Goal: Transaction & Acquisition: Purchase product/service

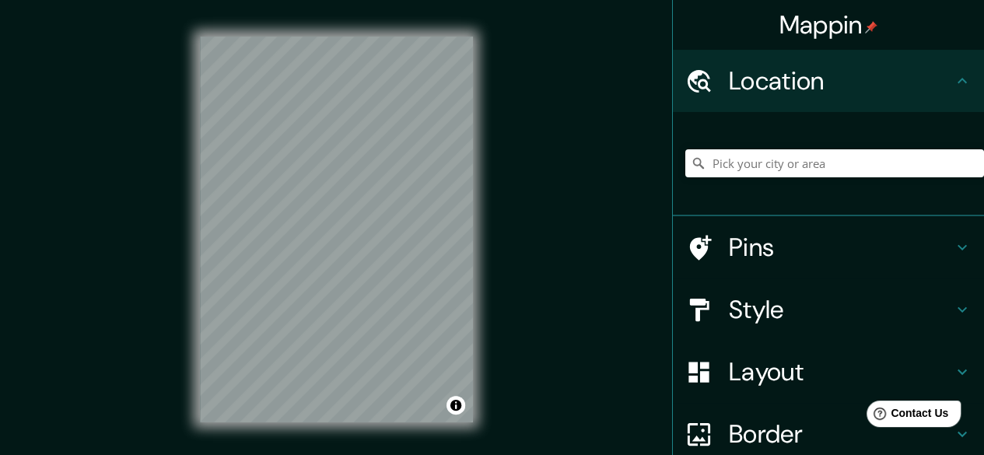
scroll to position [139, 0]
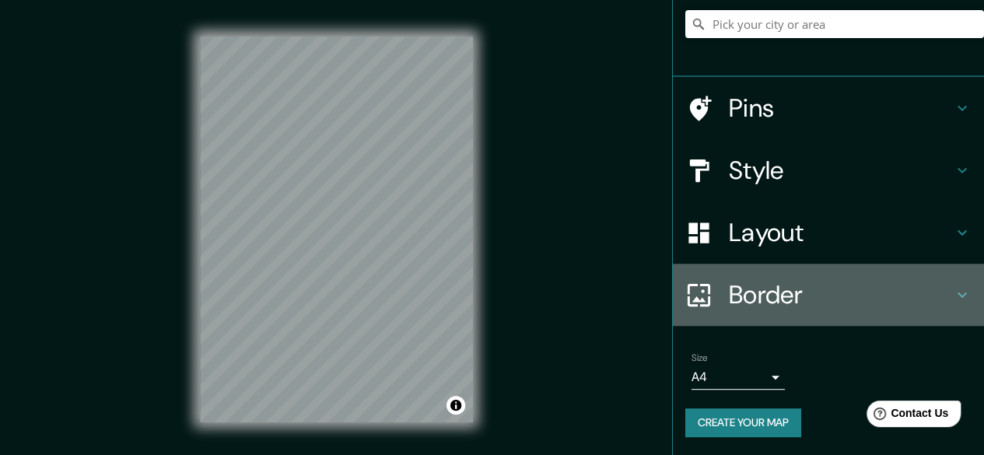
click at [737, 296] on h4 "Border" at bounding box center [841, 294] width 224 height 31
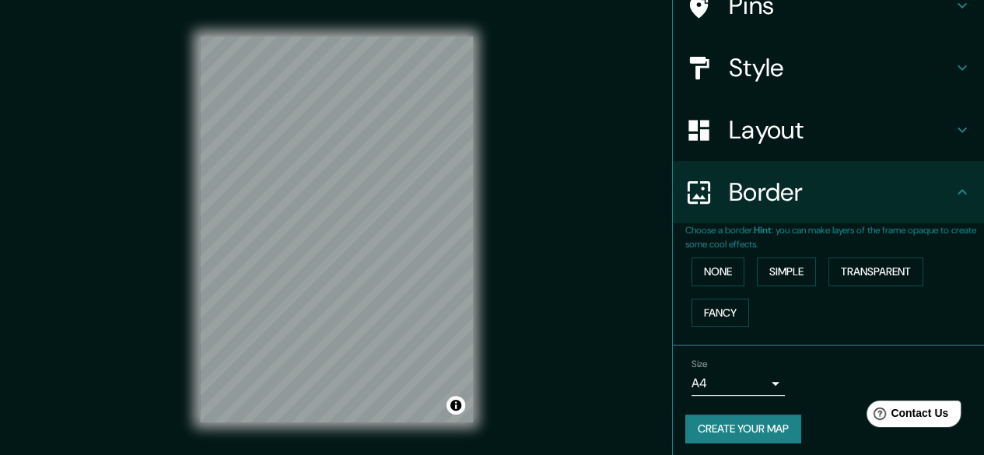
scroll to position [114, 0]
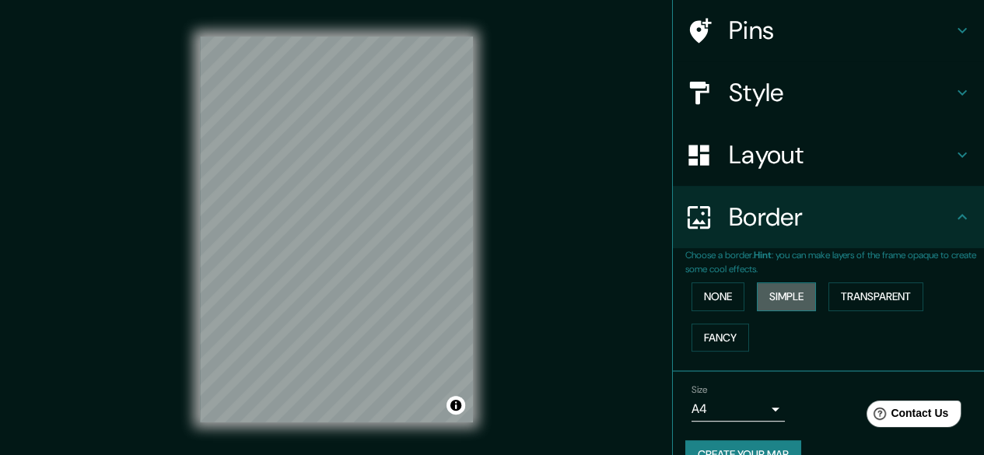
click at [776, 290] on button "Simple" at bounding box center [786, 296] width 59 height 29
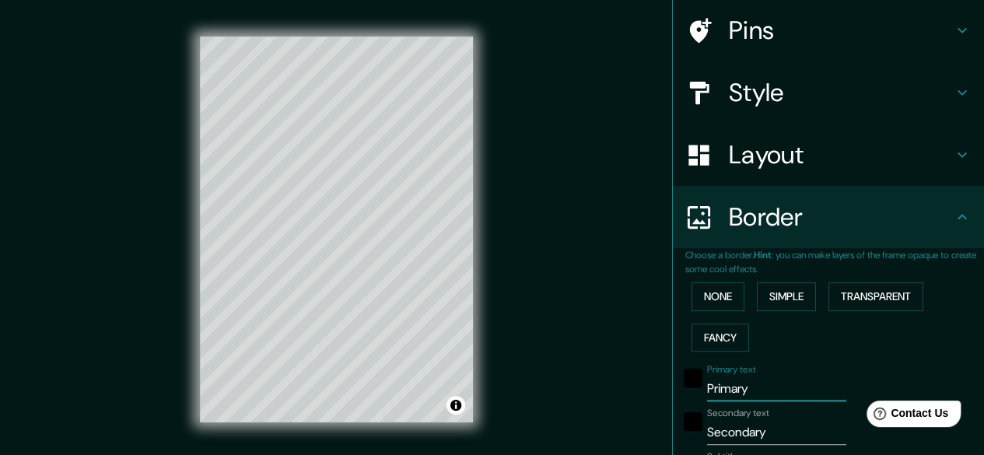
click at [748, 391] on input "Primary" at bounding box center [776, 388] width 139 height 25
type input "C"
type input "140"
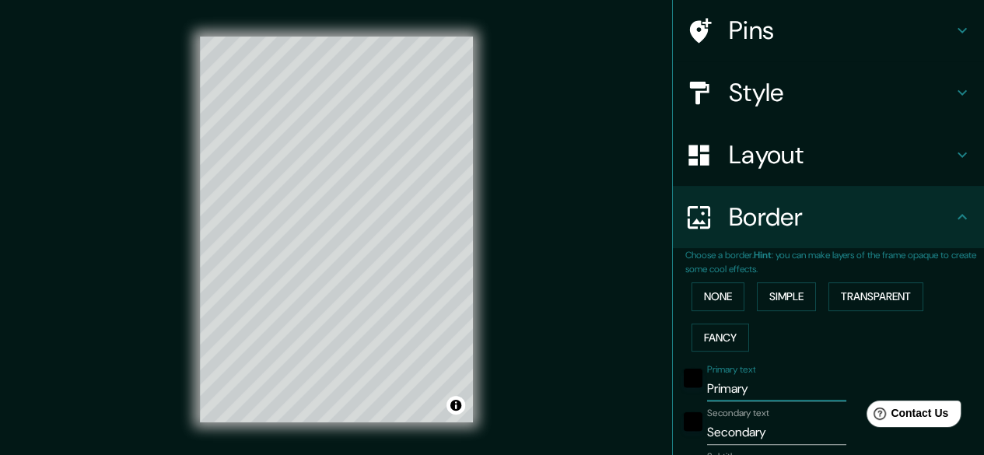
type input "28"
type input "Cu"
type input "140"
type input "28"
type input "Cur"
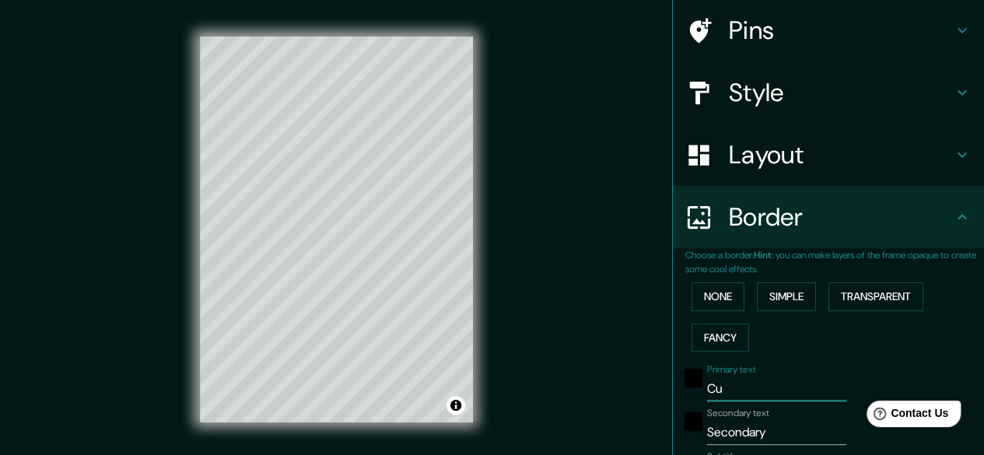
type input "140"
type input "28"
type input "CurI"
type input "140"
type input "28"
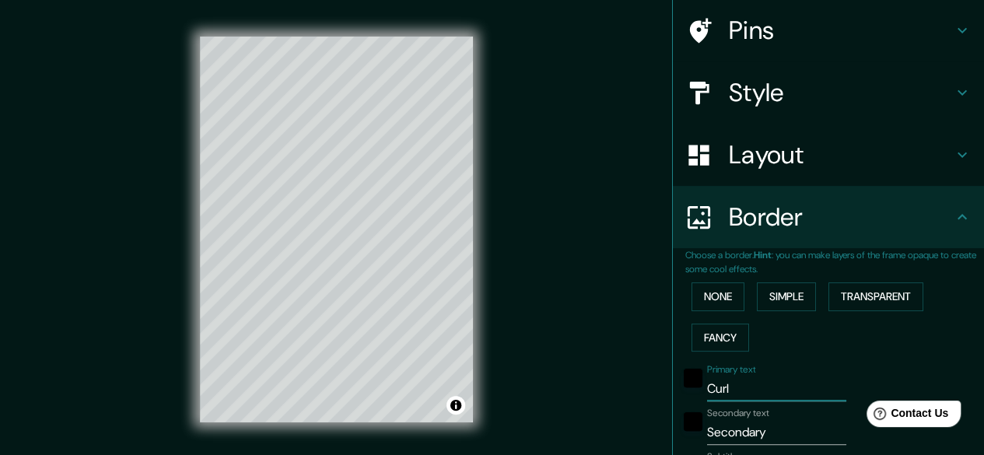
type input "[PERSON_NAME]"
type input "140"
type input "28"
type input "CurITI"
type input "140"
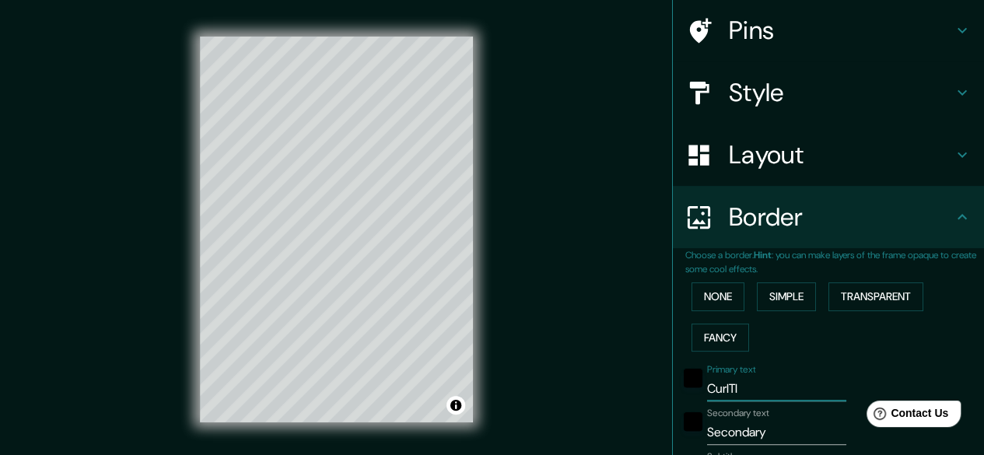
type input "28"
type input "CurITIB"
type input "140"
type input "28"
type input "CurITIBA"
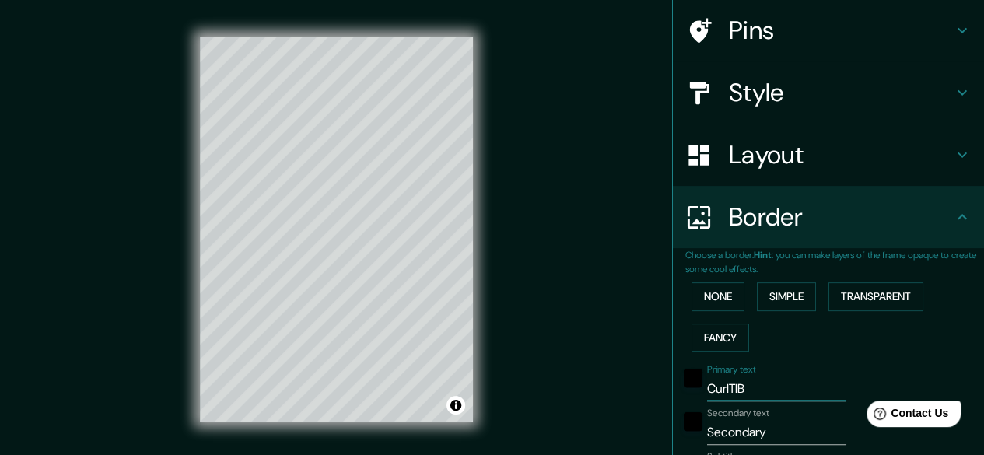
type input "140"
type input "28"
type input "CurITIBA"
click at [773, 428] on input "Secondary" at bounding box center [776, 432] width 139 height 25
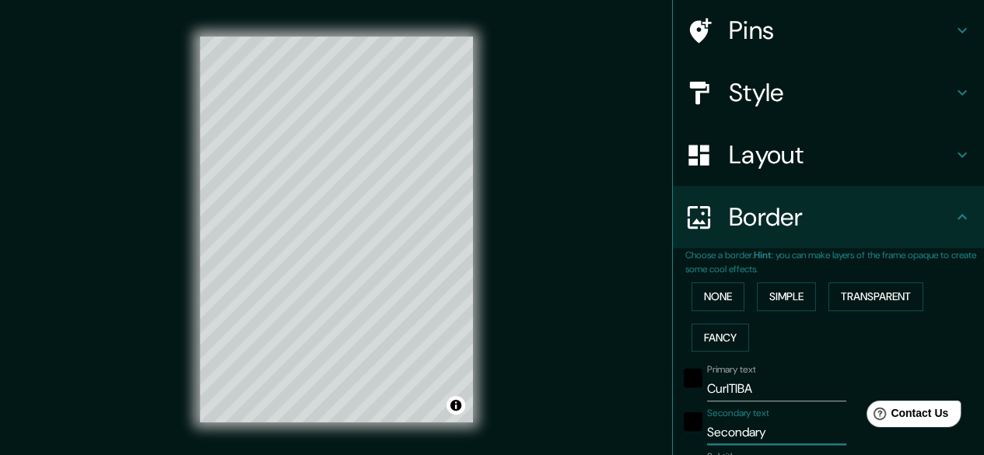
type input "B"
type input "140"
type input "28"
type input "BR"
type input "140"
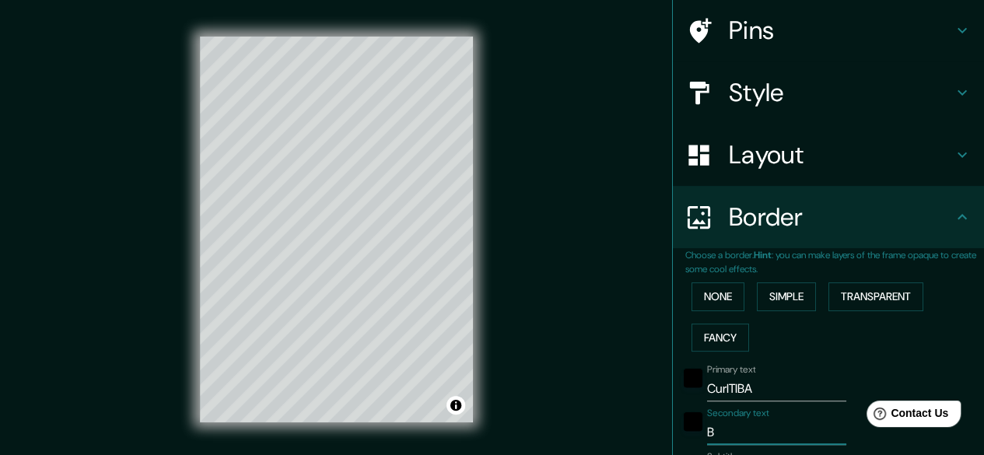
type input "28"
type input "BRA"
type input "140"
type input "28"
type input "BRAS"
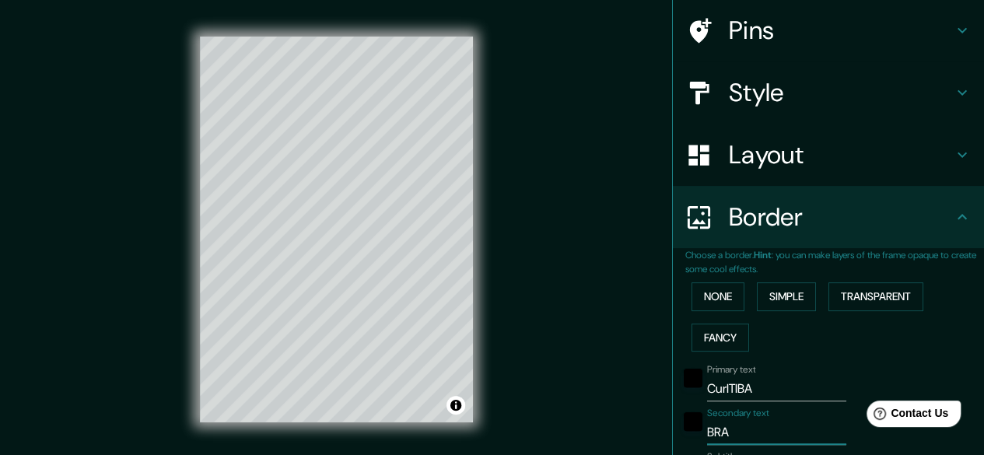
type input "140"
type input "28"
type input "BRASI"
type input "140"
type input "28"
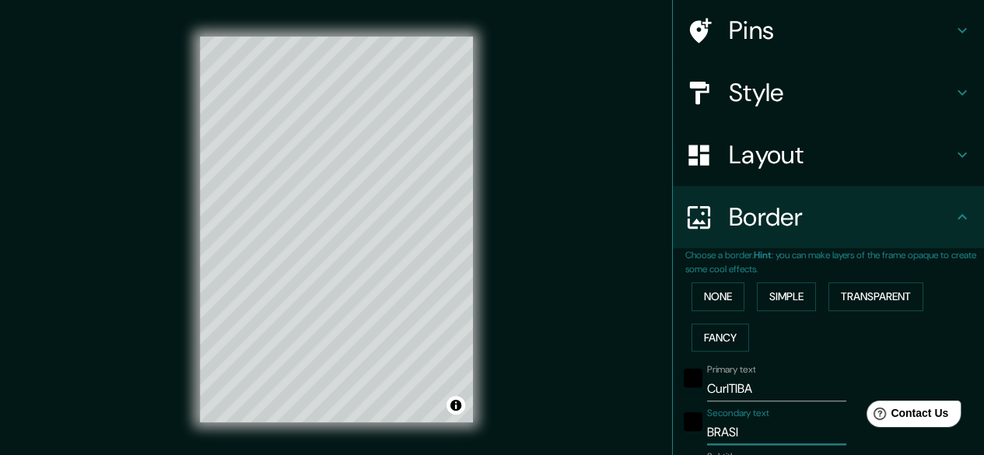
type input "[GEOGRAPHIC_DATA]"
type input "140"
type input "28"
type input "BRASI"
type input "140"
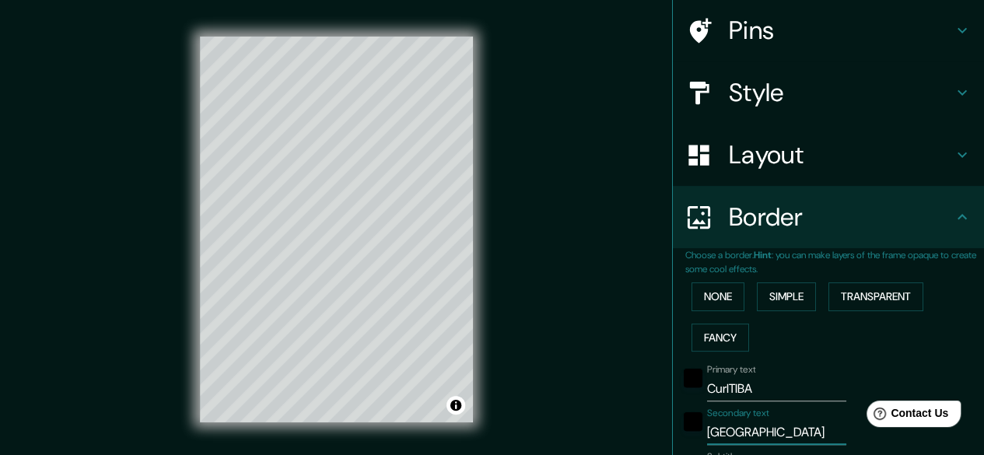
type input "28"
type input "B"
type input "140"
type input "28"
type input "P"
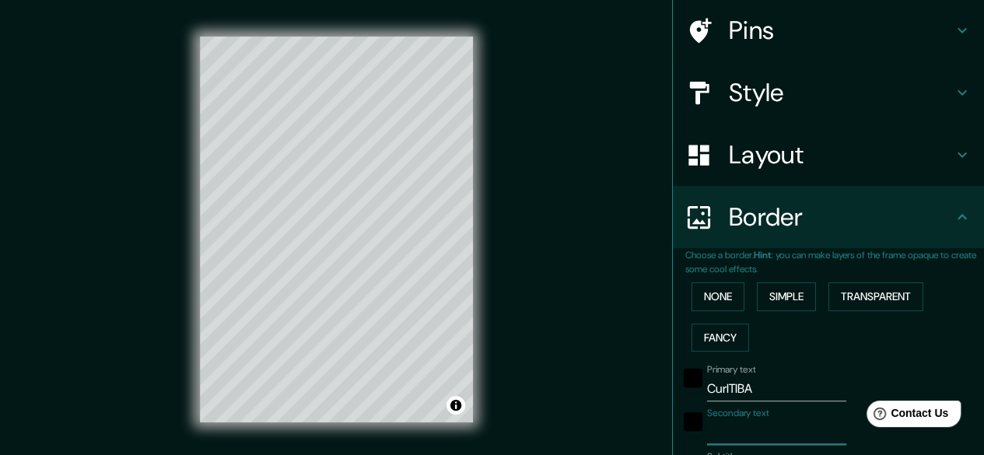
type input "140"
type input "28"
type input "PA"
type input "140"
type input "28"
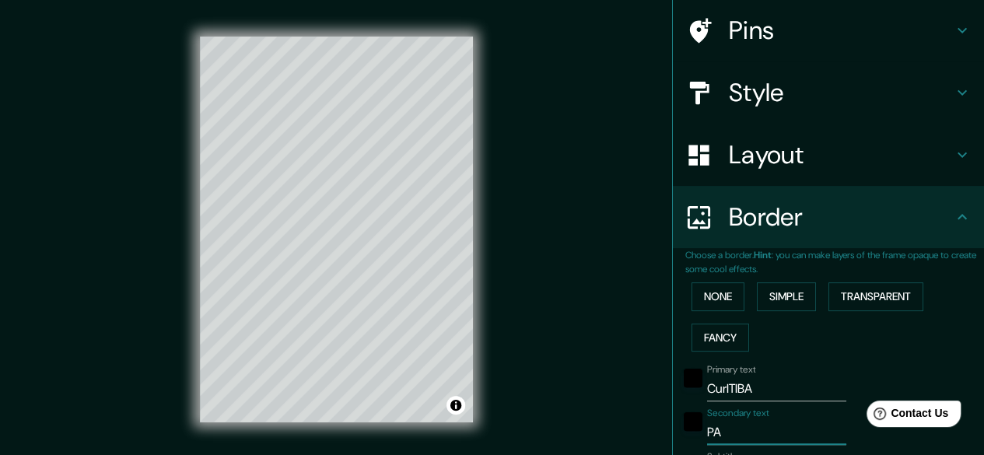
type input "PAR"
type input "140"
type input "28"
type input "PARA"
type input "140"
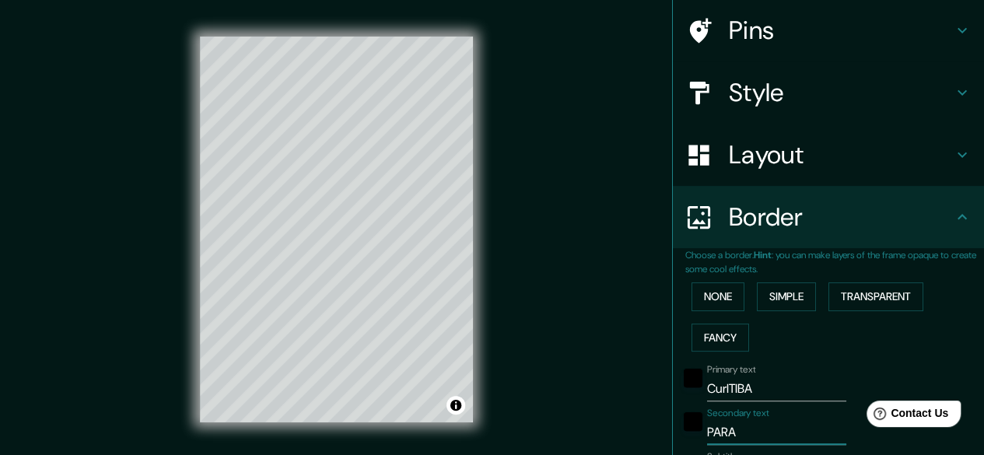
type input "28"
type input "PARAN"
type input "140"
type input "28"
type input "PARANA"
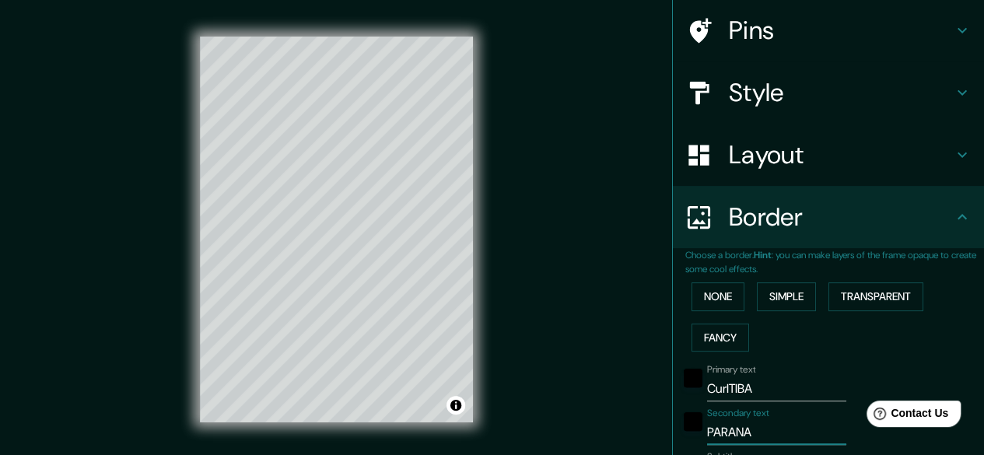
type input "140"
type input "28"
type input "PARANA"
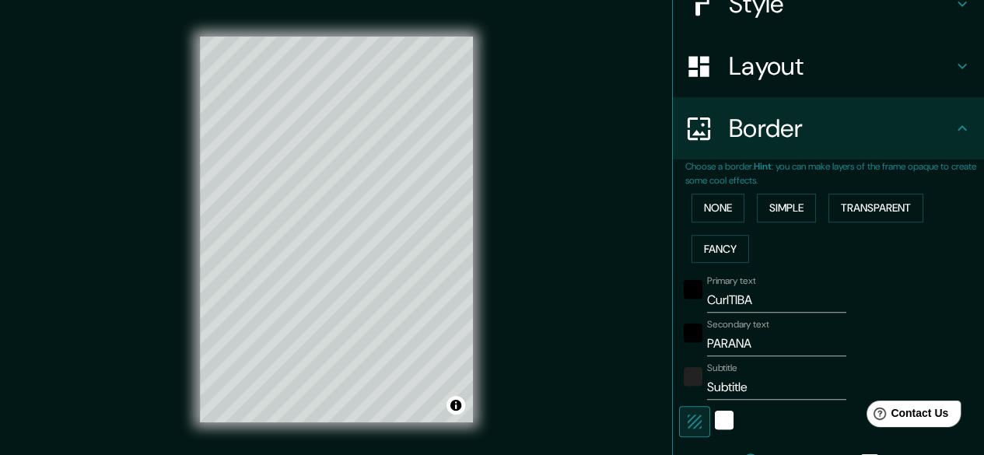
scroll to position [206, 0]
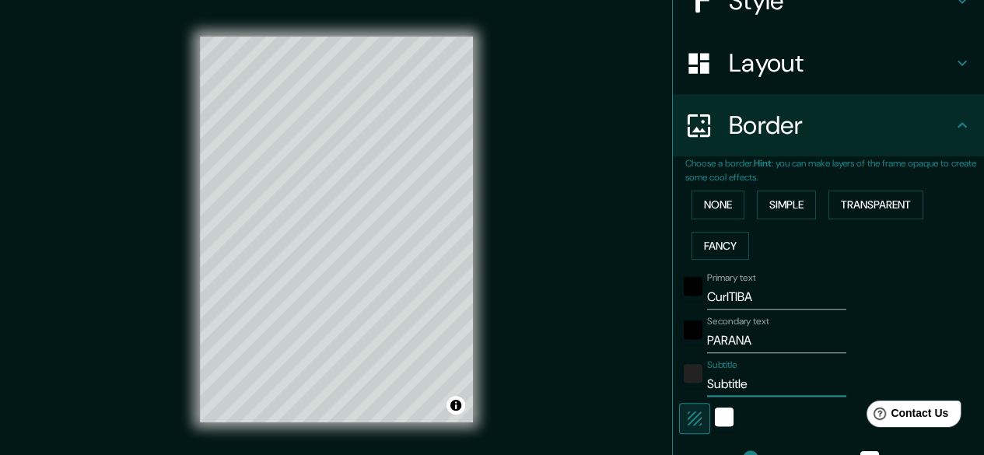
click at [750, 389] on input "Subtitle" at bounding box center [776, 384] width 139 height 25
type input "B"
type input "140"
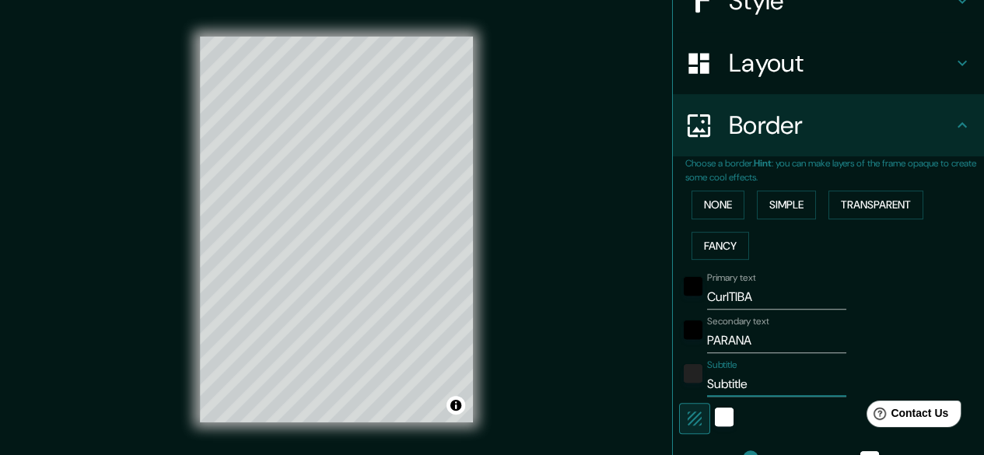
type input "28"
type input "BA"
type input "140"
type input "28"
type input "B"
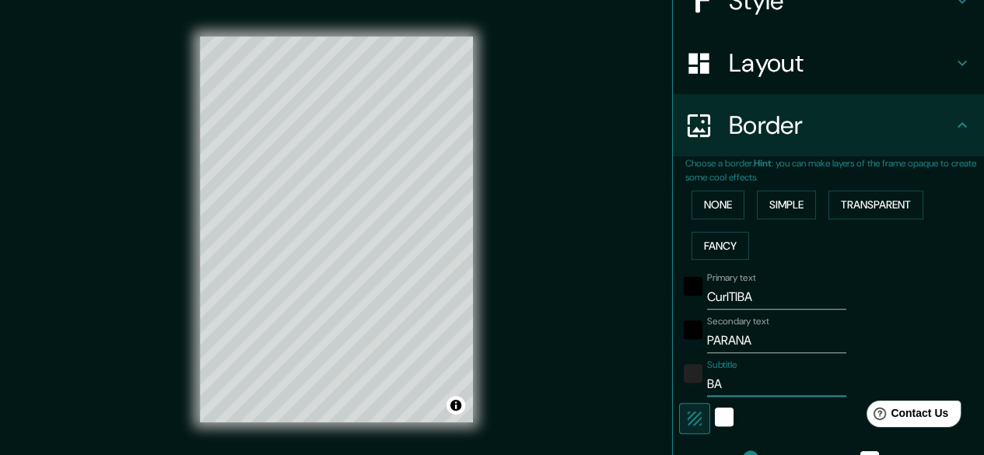
type input "140"
type input "28"
type input "140"
type input "28"
type input "R"
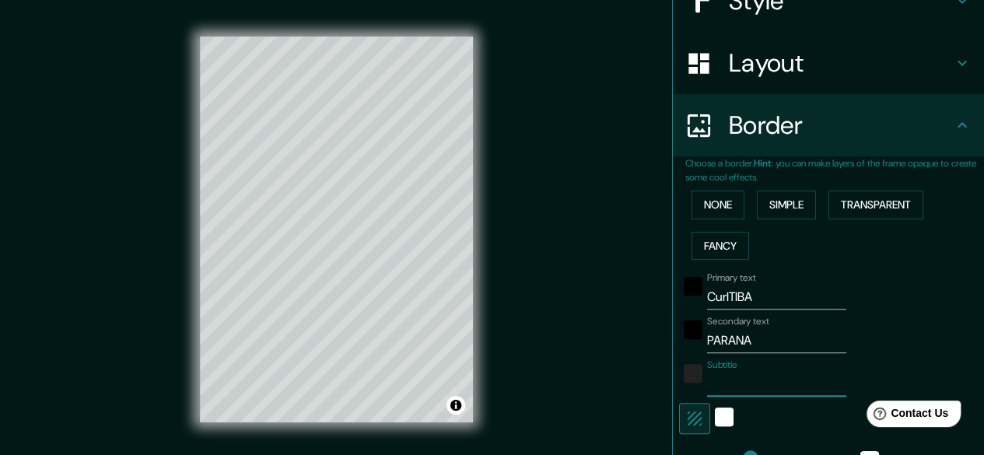
type input "140"
type input "28"
type input "140"
type input "28"
type input "B"
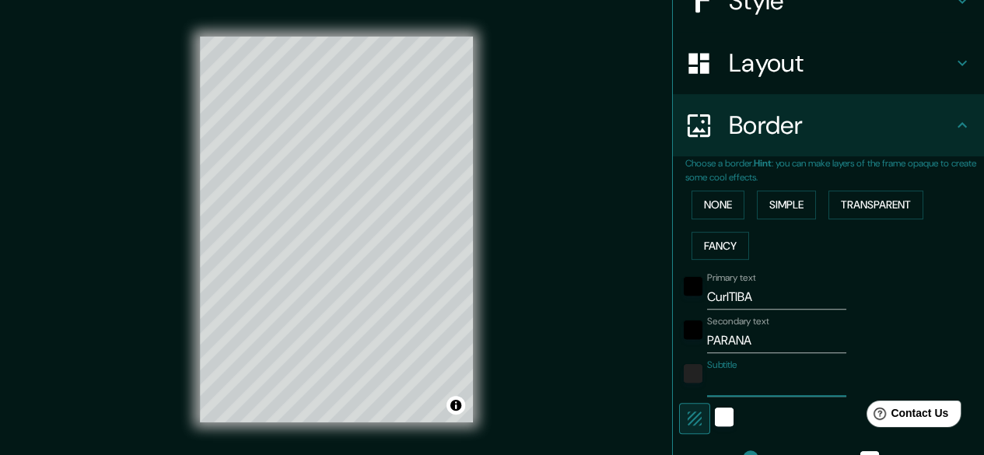
type input "140"
type input "28"
type input "BR"
type input "140"
type input "28"
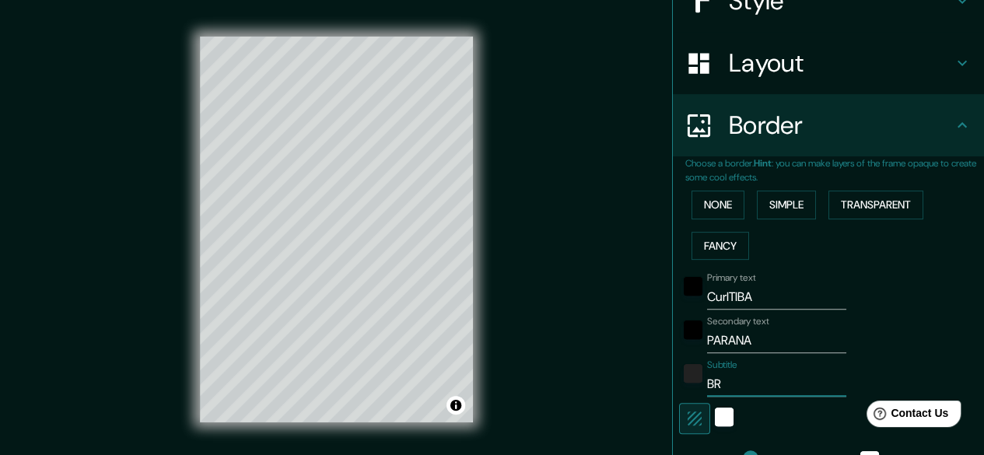
type input "BRA"
type input "140"
type input "28"
type input "BRAS"
type input "140"
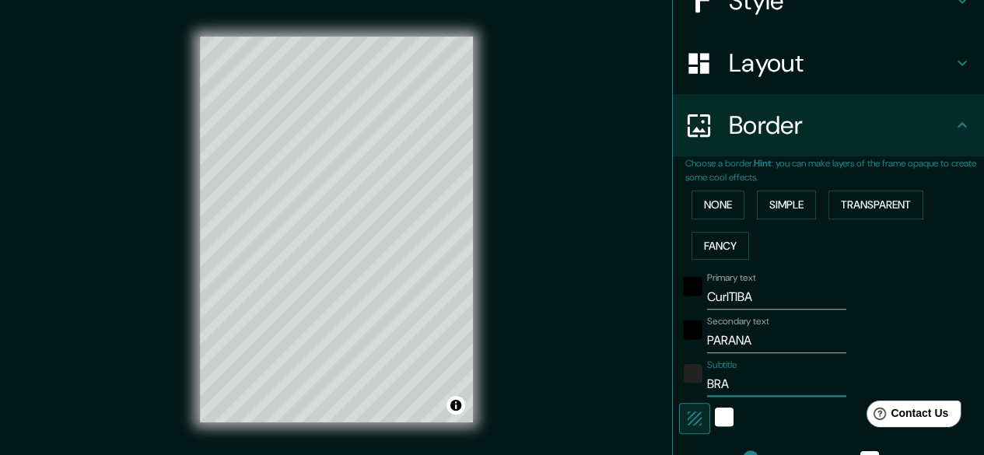
type input "28"
type input "BRASI"
type input "140"
type input "28"
type input "[GEOGRAPHIC_DATA]"
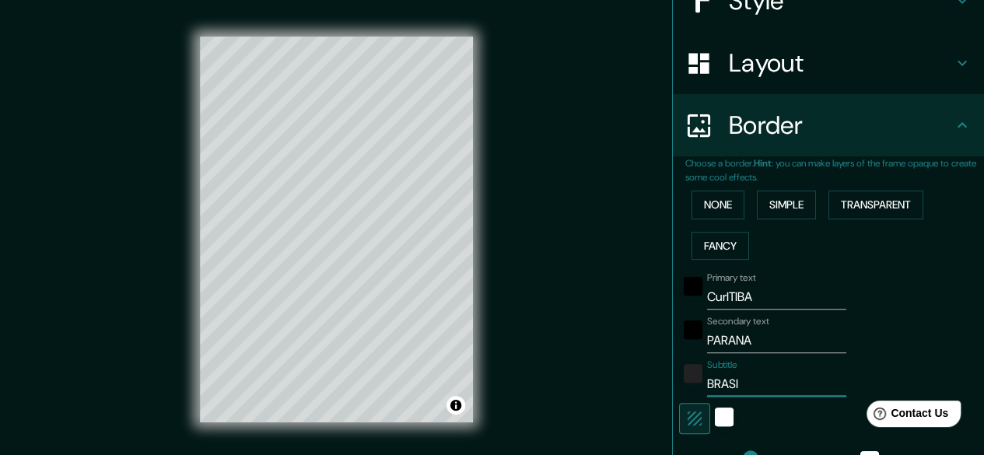
type input "140"
type input "28"
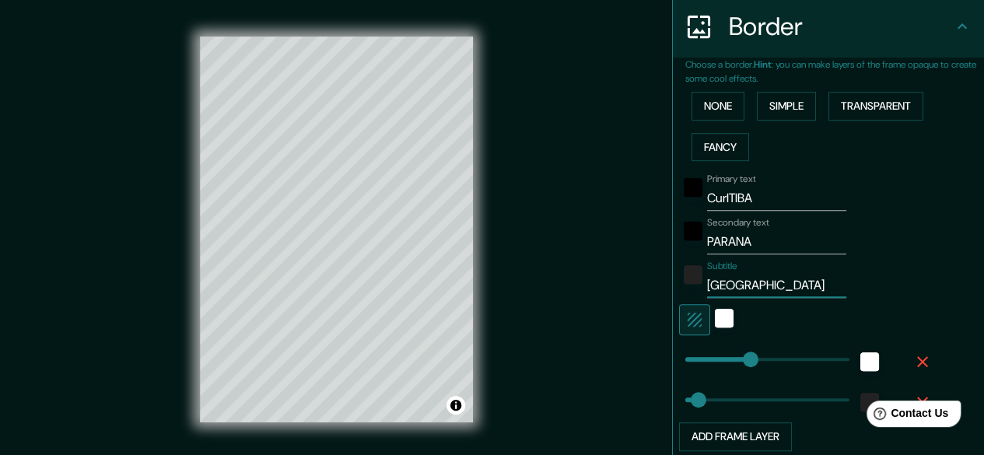
scroll to position [428, 0]
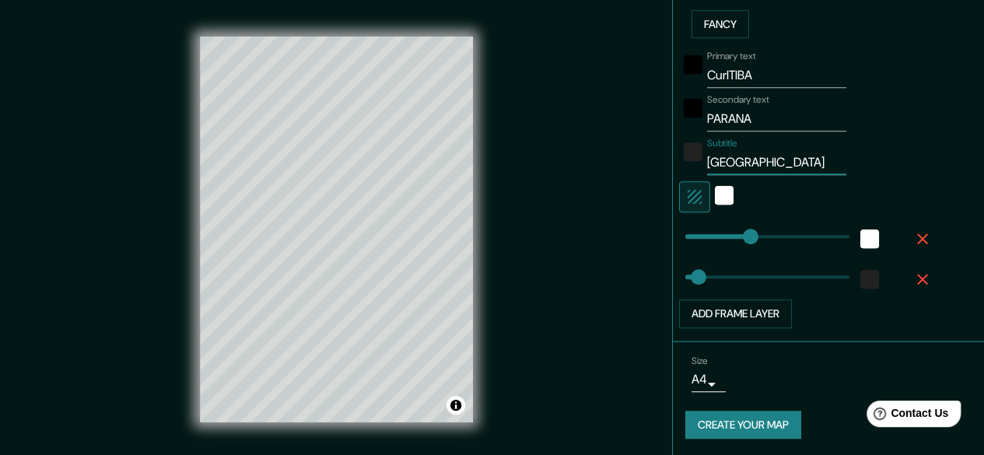
type input "[GEOGRAPHIC_DATA]"
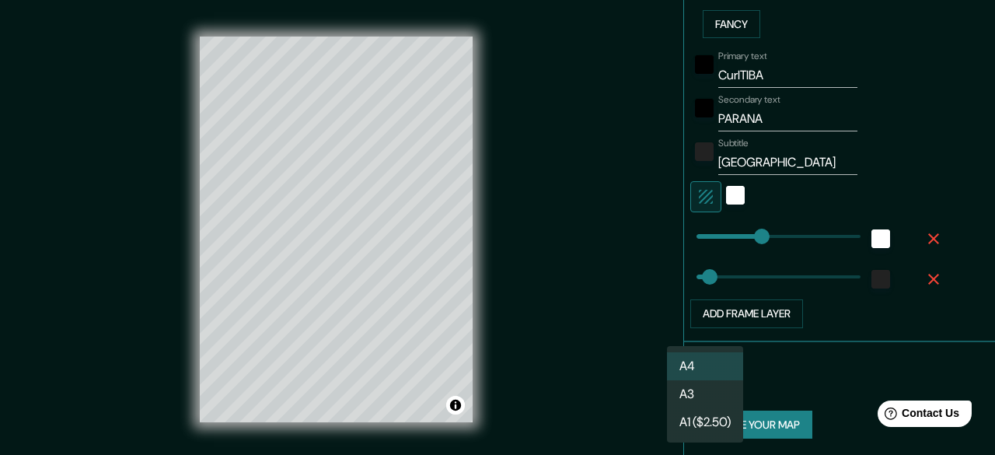
click at [697, 373] on body "Mappin Location Pins Style Layout Border Choose a border. Hint : you can make l…" at bounding box center [497, 227] width 995 height 455
click at [698, 390] on li "A3" at bounding box center [705, 394] width 76 height 28
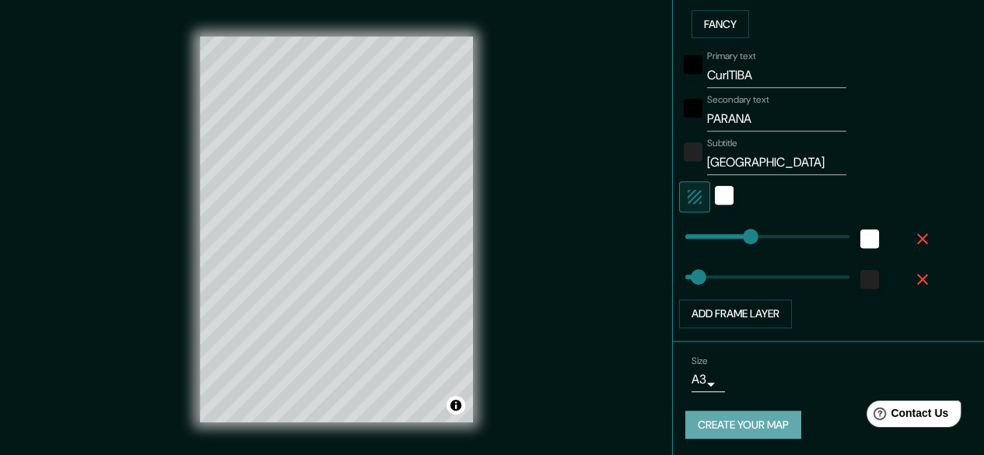
click at [725, 421] on button "Create your map" at bounding box center [743, 425] width 116 height 29
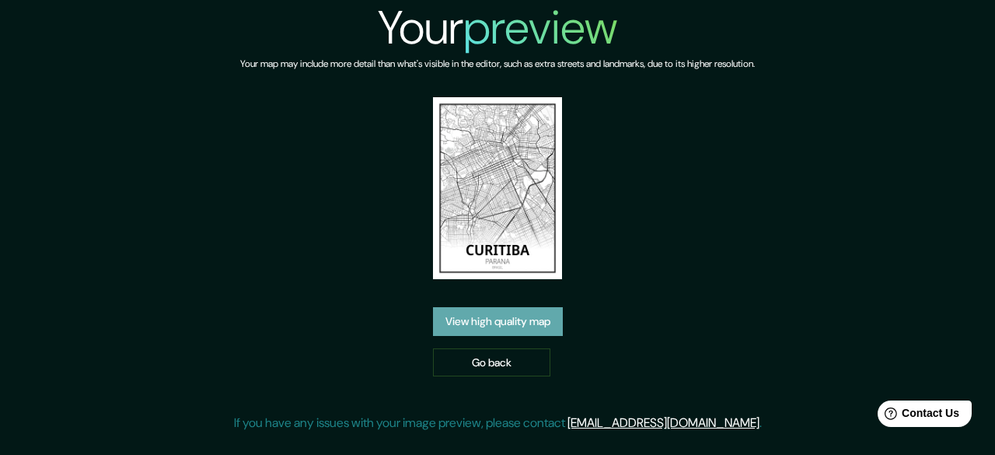
click at [501, 312] on link "View high quality map" at bounding box center [498, 321] width 130 height 29
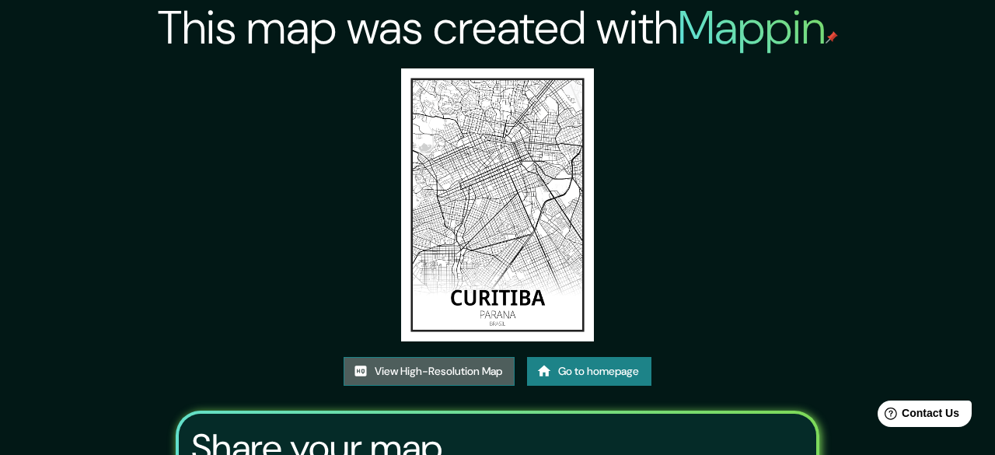
click at [464, 357] on link "View High-Resolution Map" at bounding box center [429, 371] width 171 height 29
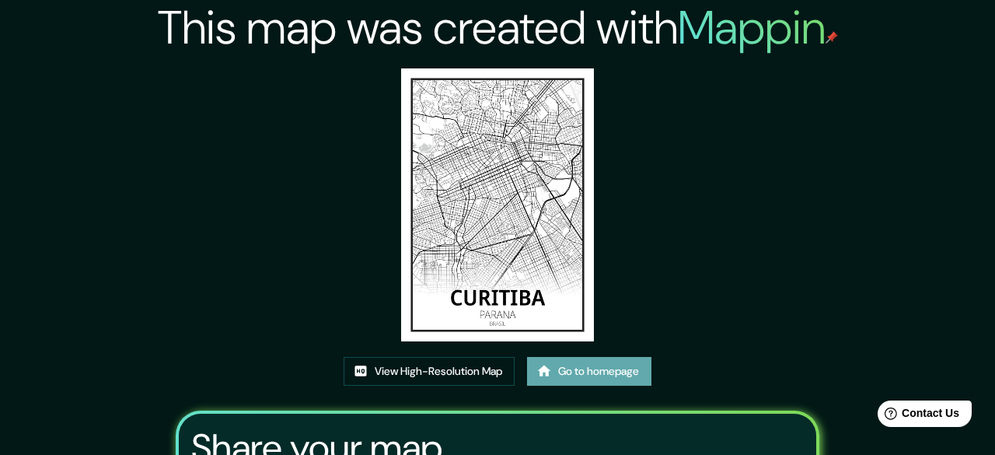
click at [591, 357] on link "Go to homepage" at bounding box center [589, 371] width 124 height 29
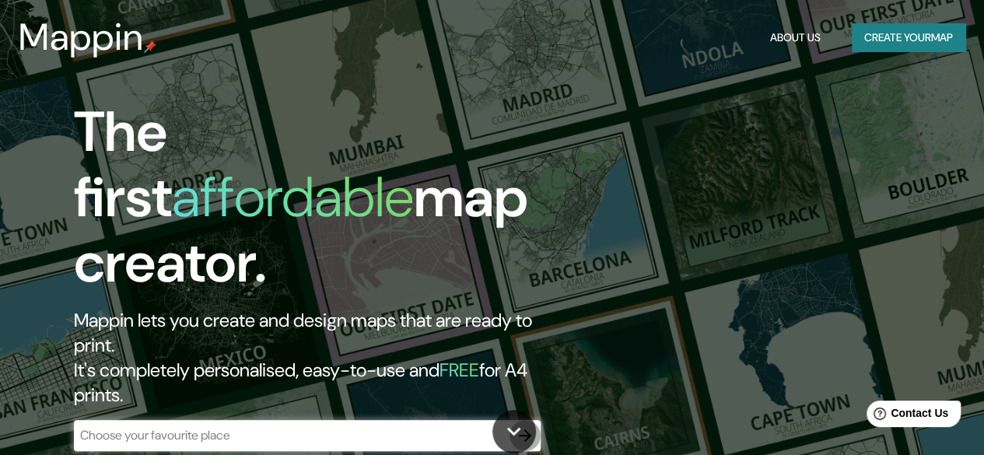
click at [523, 426] on icon "button" at bounding box center [525, 435] width 19 height 19
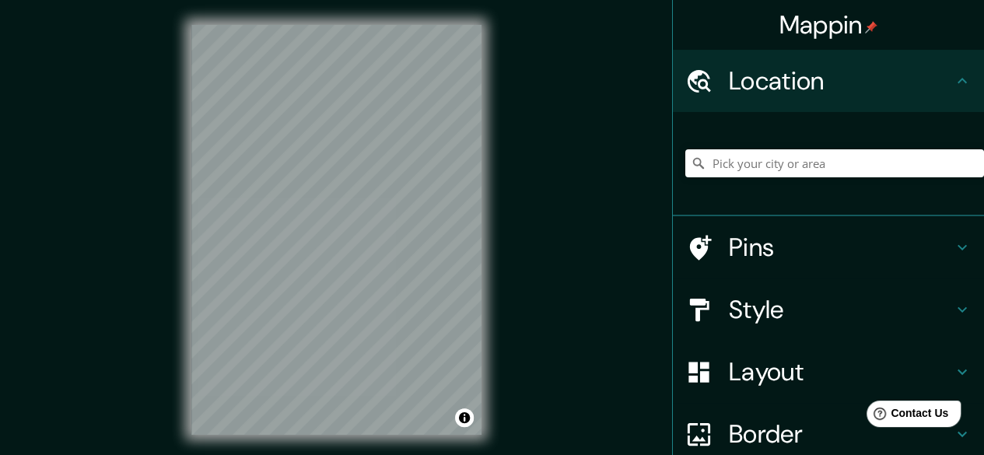
scroll to position [139, 0]
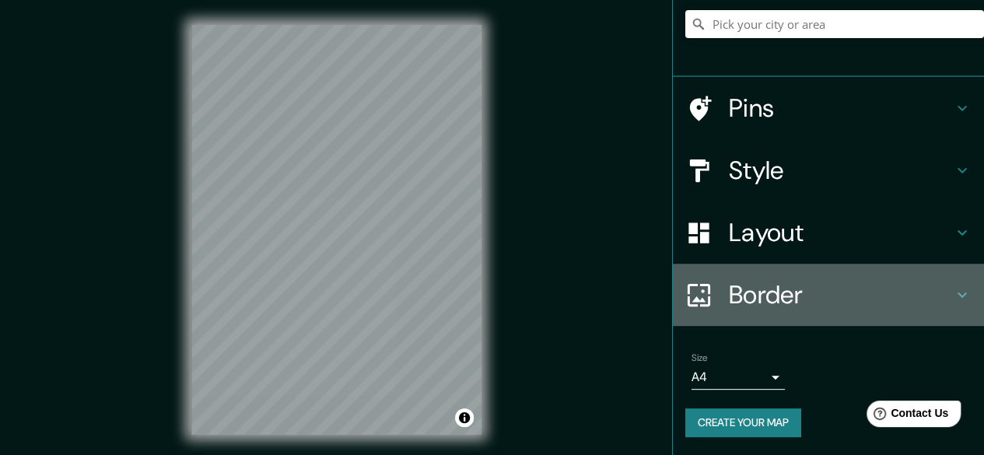
click at [761, 295] on h4 "Border" at bounding box center [841, 294] width 224 height 31
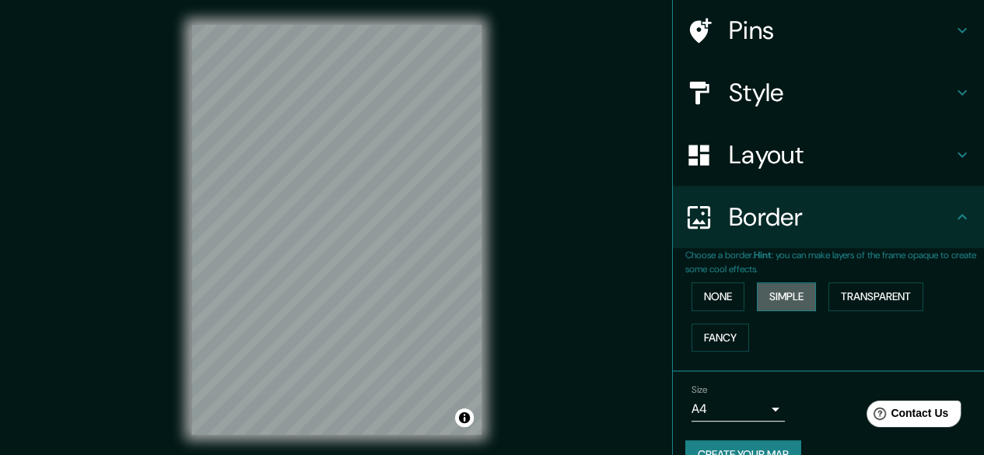
click at [762, 296] on button "Simple" at bounding box center [786, 296] width 59 height 29
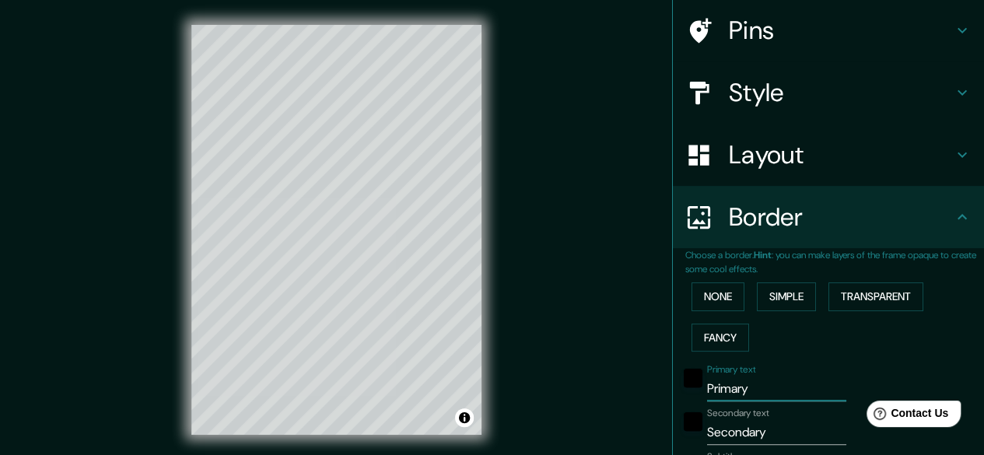
click at [744, 388] on input "Primary" at bounding box center [776, 388] width 139 height 25
type input "P"
type input "149"
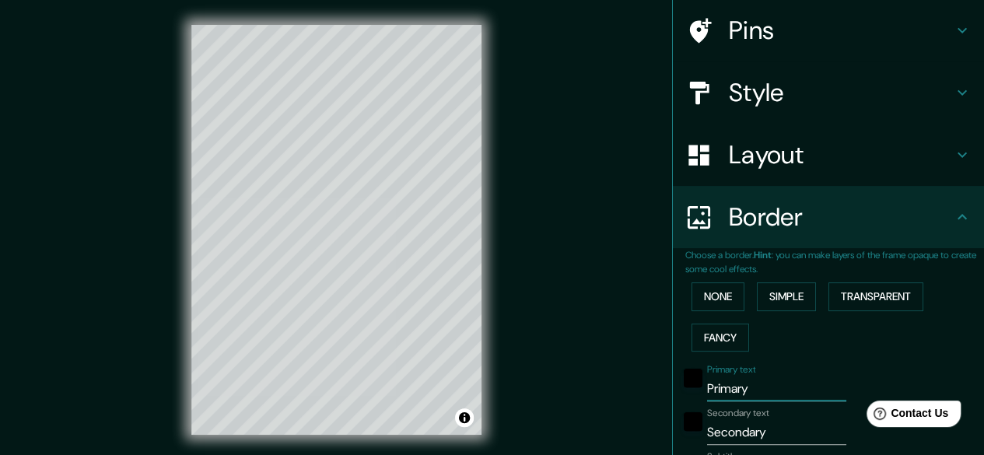
type input "30"
type input "PA"
type input "149"
type input "30"
type input "PAR"
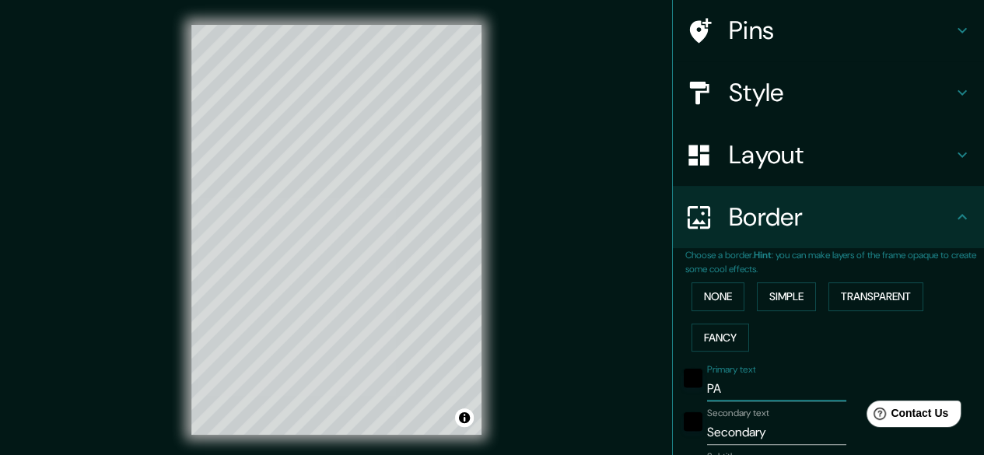
type input "149"
type input "30"
type input "PARI"
type input "149"
type input "30"
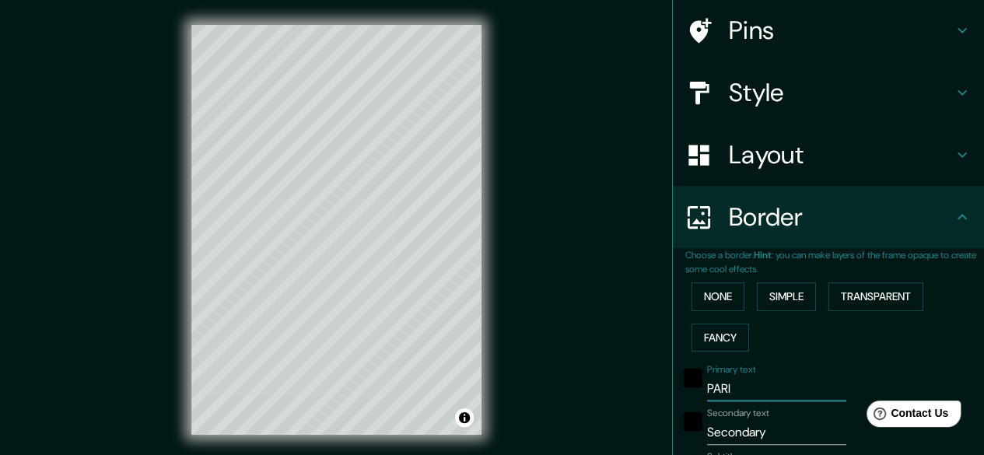
type input "PARIS"
type input "149"
type input "30"
type input "PARIS"
click at [765, 432] on input "Secondary" at bounding box center [776, 432] width 139 height 25
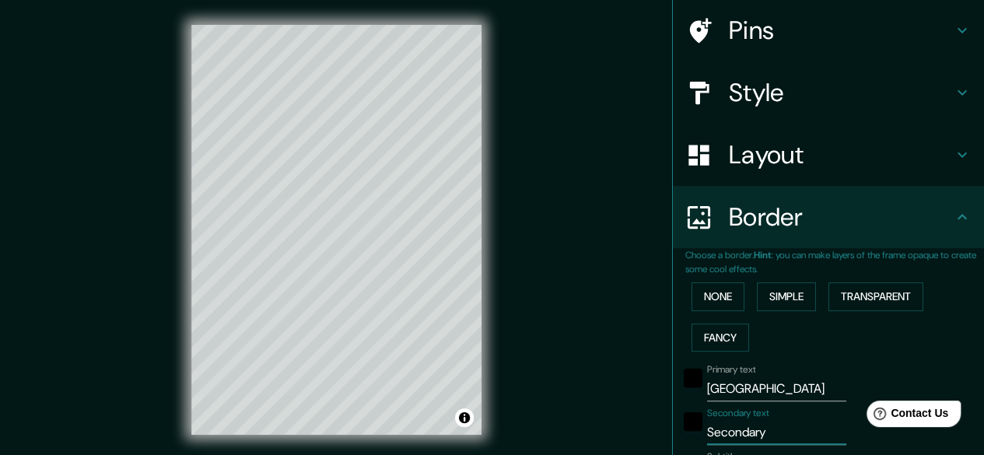
click at [765, 432] on input "Secondary" at bounding box center [776, 432] width 139 height 25
type input "D"
type input "149"
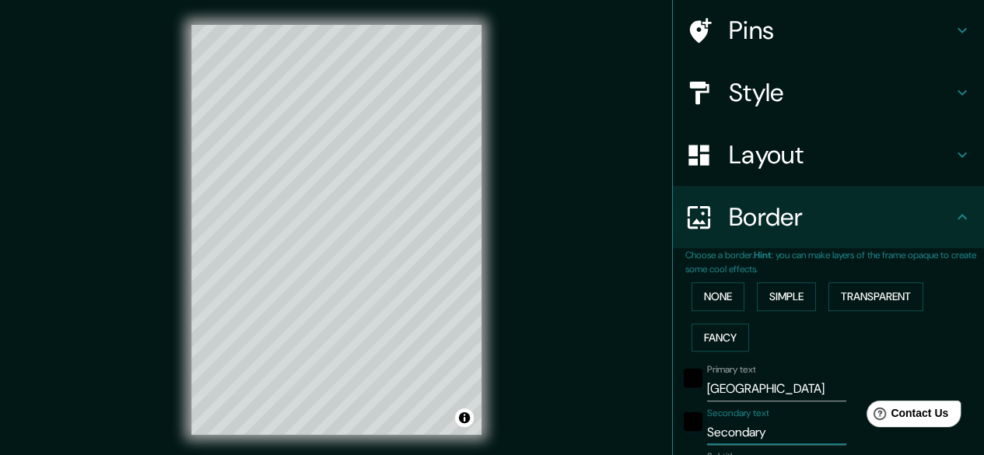
type input "30"
type input "DI"
type input "149"
type input "30"
type input "DIC"
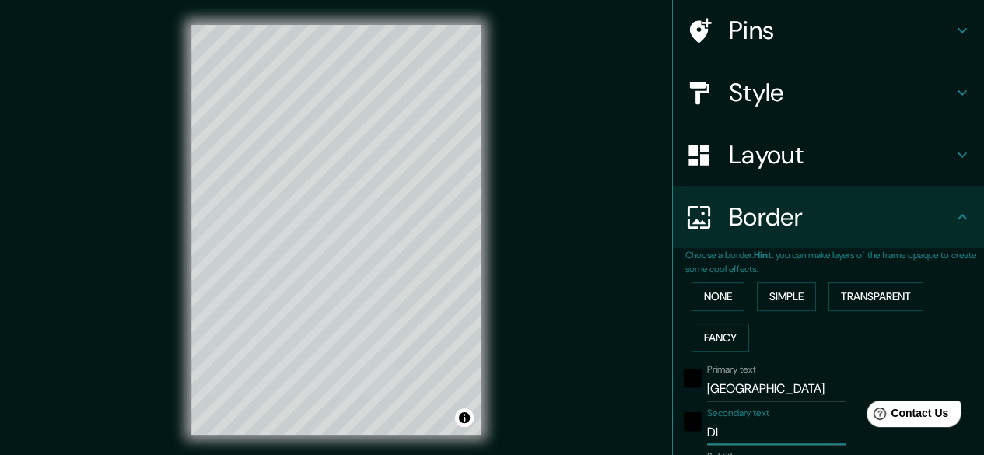
type input "149"
type input "30"
type input "DICI"
type input "149"
type input "30"
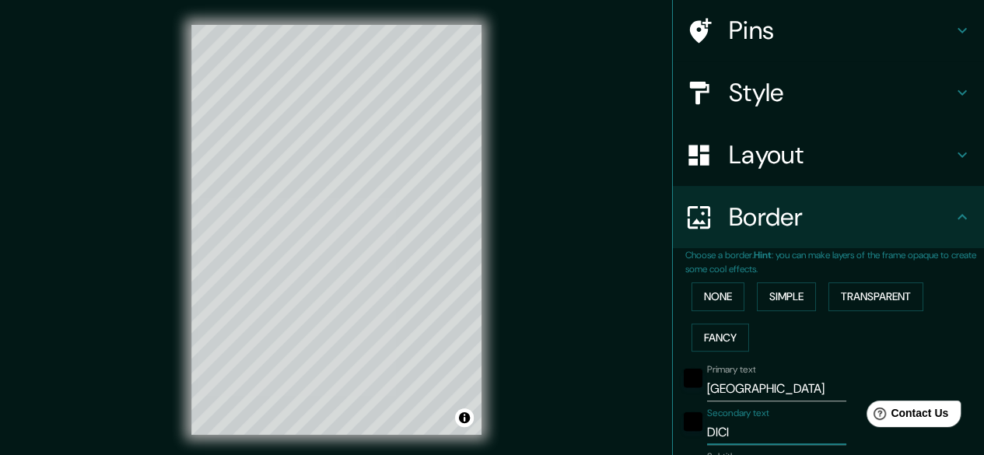
type input "DICIE"
type input "149"
type input "30"
type input "DICIEM"
type input "149"
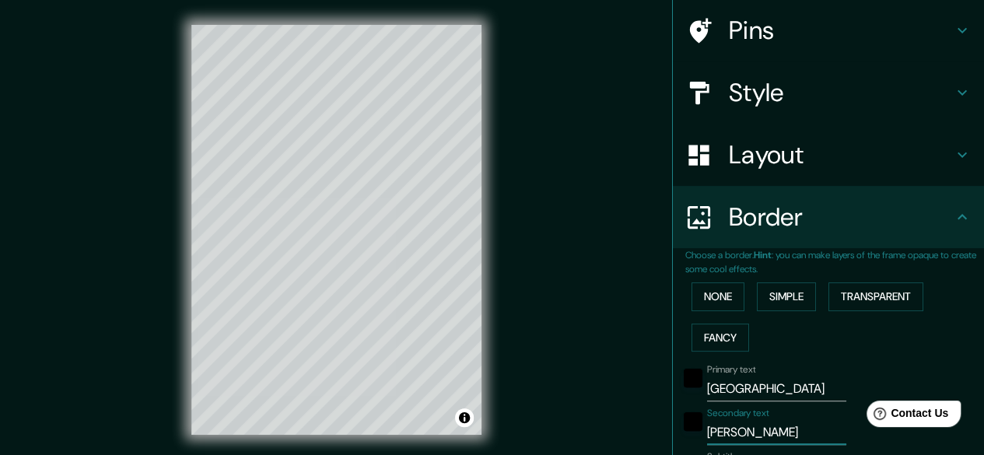
type input "30"
type input "DICIEMBR"
type input "149"
type input "30"
type input "DICIEMBRE"
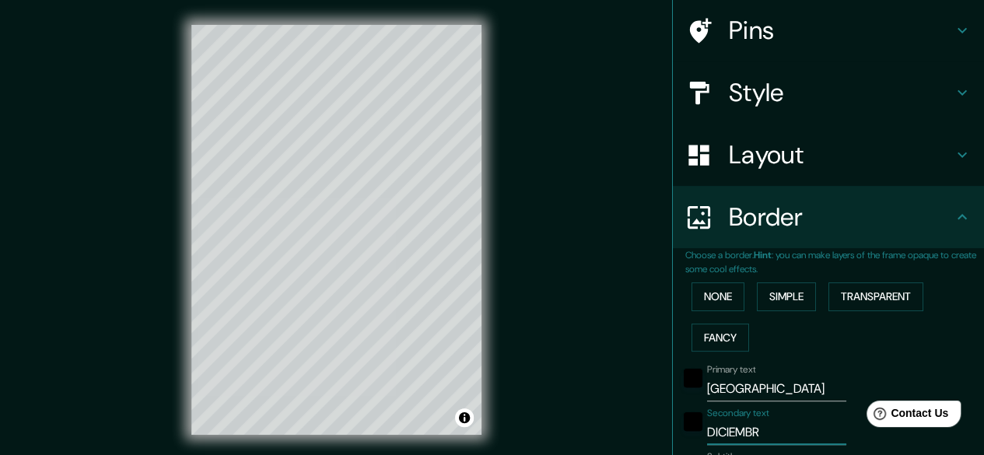
type input "149"
type input "30"
type input "DICIEMBRE"
type input "149"
type input "30"
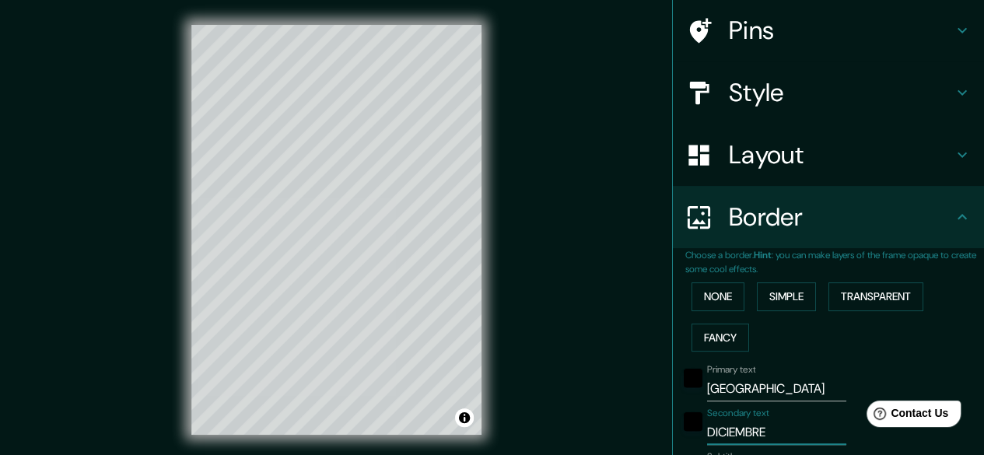
type input "DICIEMBRE 2"
type input "149"
type input "30"
type input "DICIEMBRE 20"
type input "149"
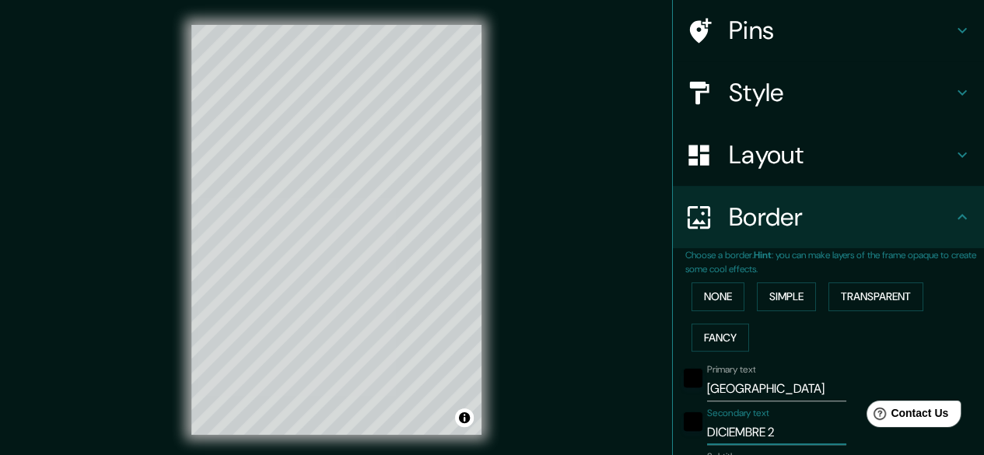
type input "30"
type input "DICIEMBRE 202"
type input "149"
type input "30"
type input "DICIEMBRE 2023"
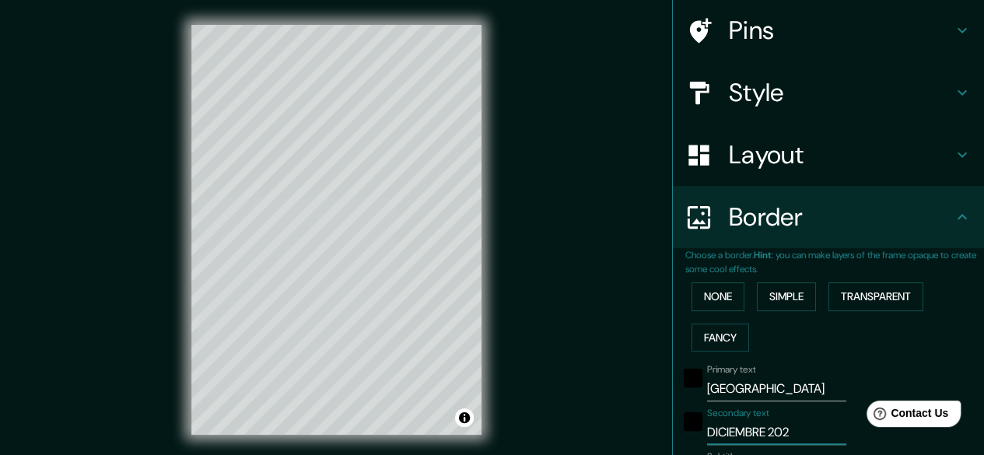
type input "149"
type input "30"
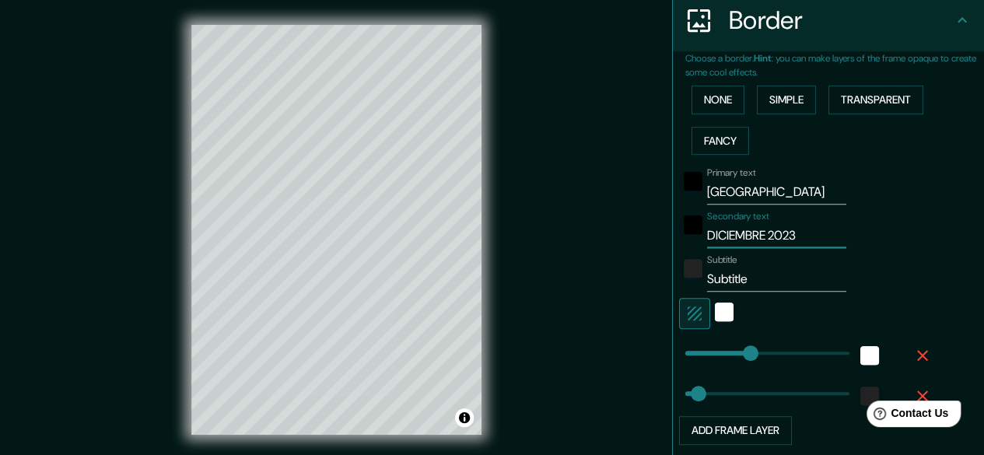
scroll to position [312, 0]
type input "DICIEMBRE 2023"
click at [754, 270] on input "Subtitle" at bounding box center [776, 278] width 139 height 25
type input "149"
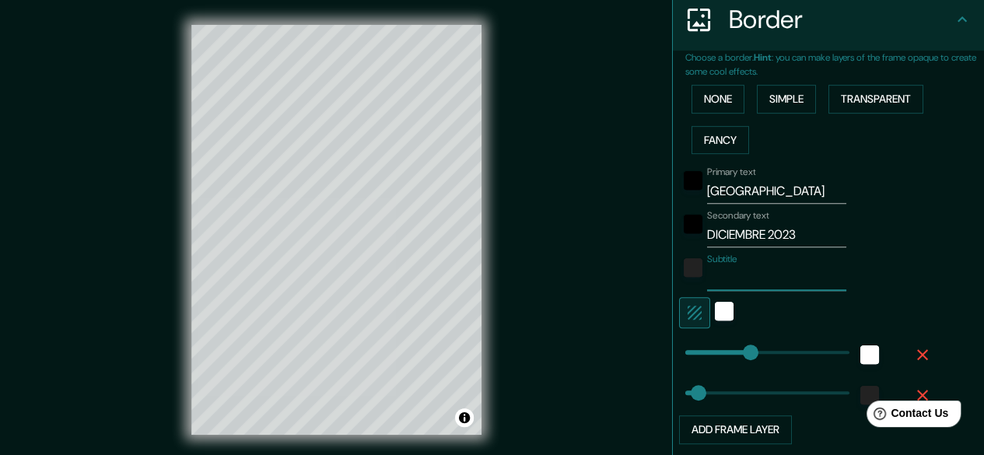
type input "30"
type input "149"
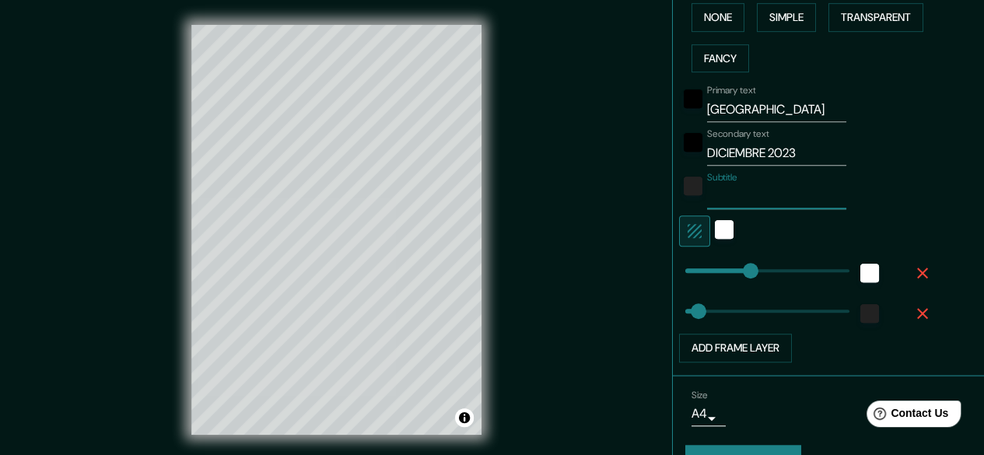
scroll to position [428, 0]
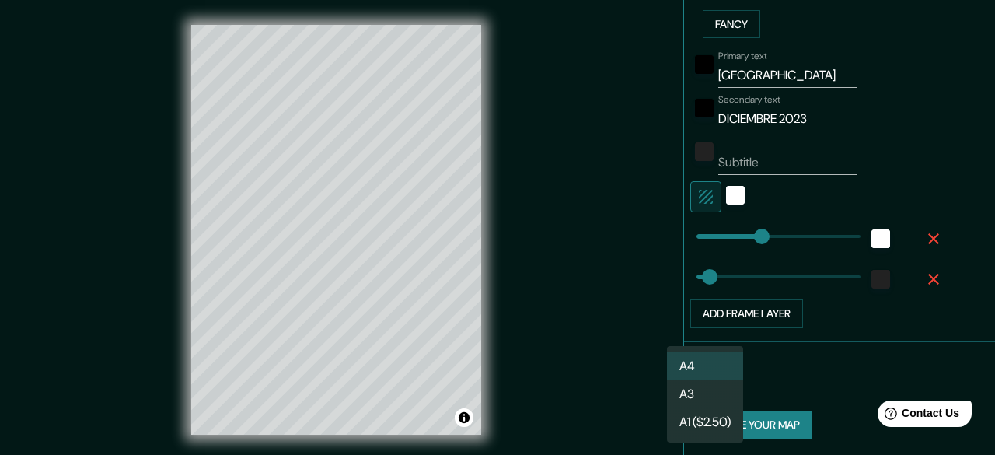
click at [700, 377] on body "Mappin Location Pins Style Layout Border Choose a border. Hint : you can make l…" at bounding box center [497, 227] width 995 height 455
click at [701, 401] on li "A3" at bounding box center [705, 394] width 76 height 28
type input "a4"
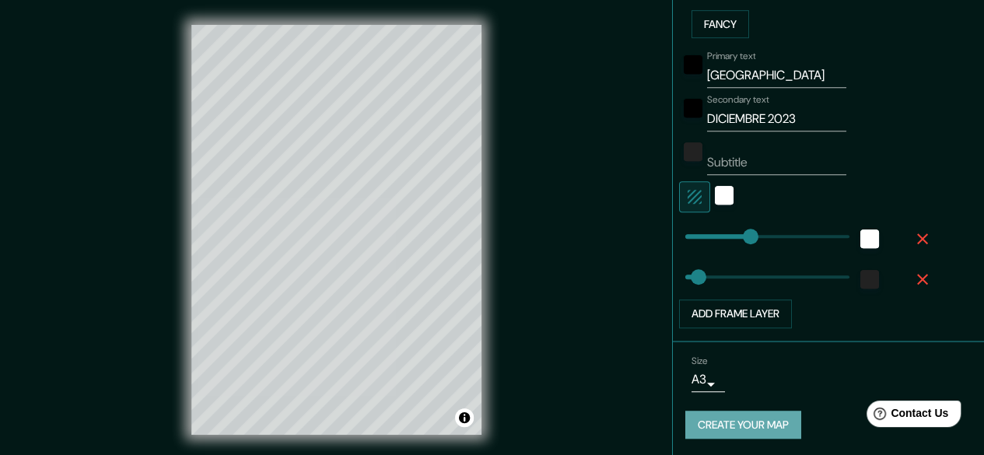
click at [738, 425] on button "Create your map" at bounding box center [743, 425] width 116 height 29
click at [768, 424] on button "Create your map" at bounding box center [743, 425] width 116 height 29
